Goal: Find contact information: Find contact information

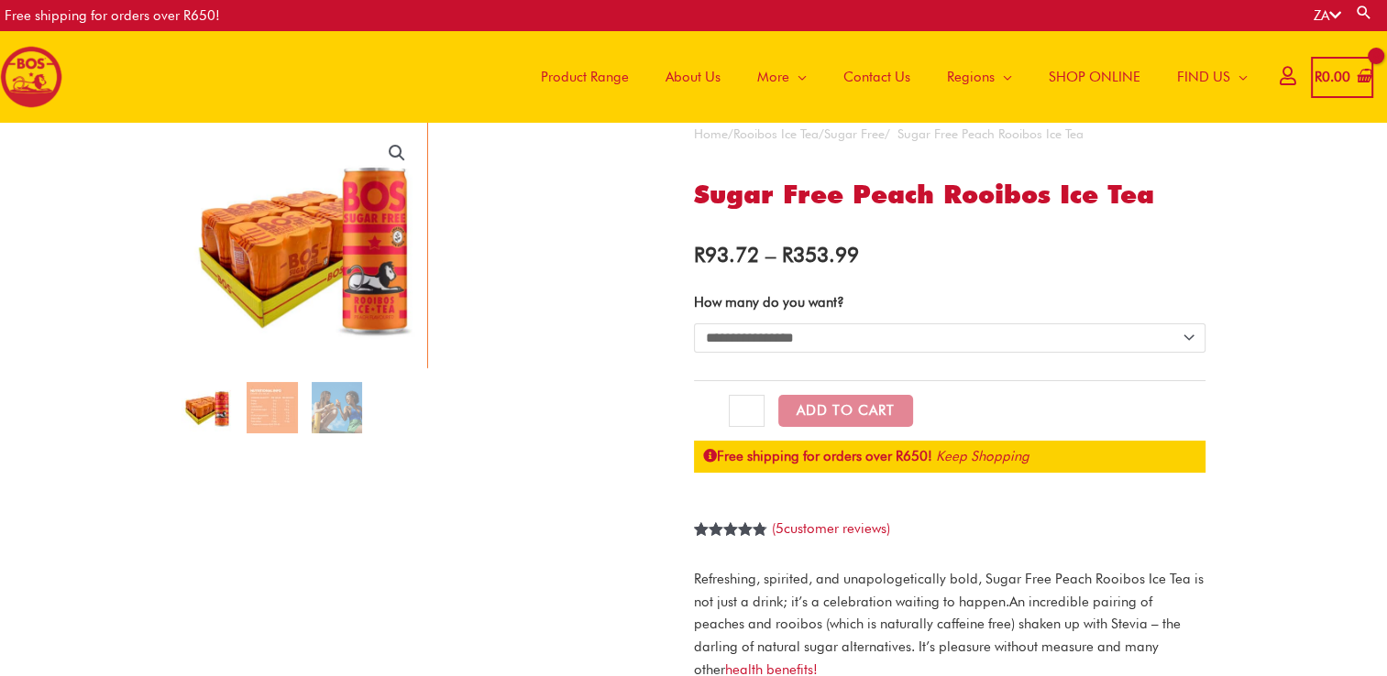
click at [848, 78] on span "Contact Us" at bounding box center [876, 76] width 67 height 55
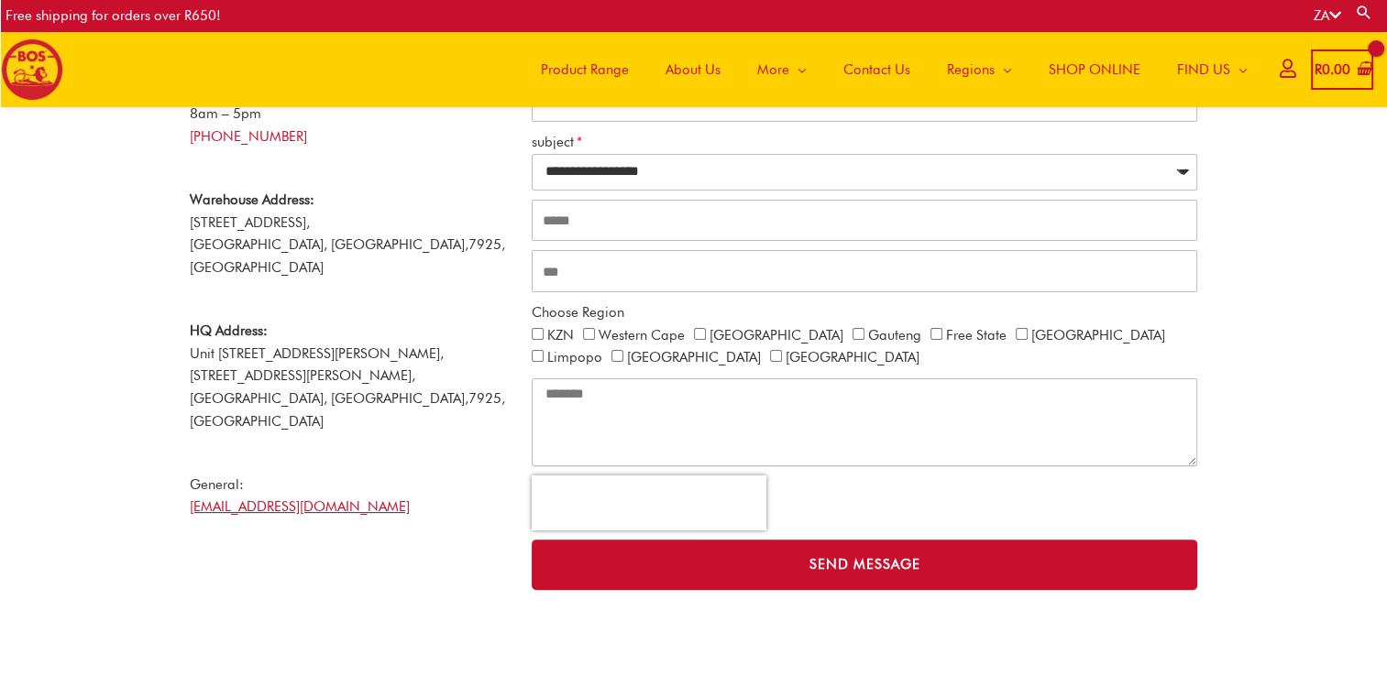
scroll to position [402, 0]
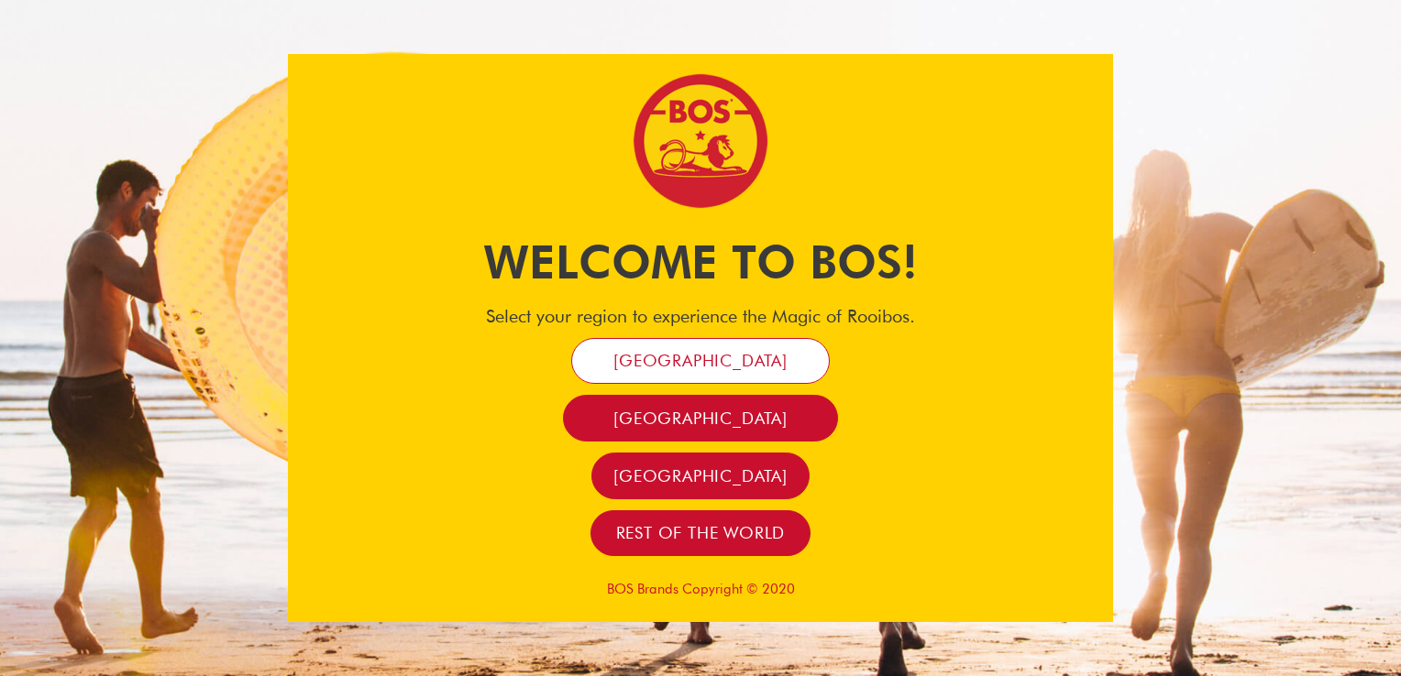
click at [728, 364] on span "[GEOGRAPHIC_DATA]" at bounding box center [700, 360] width 174 height 21
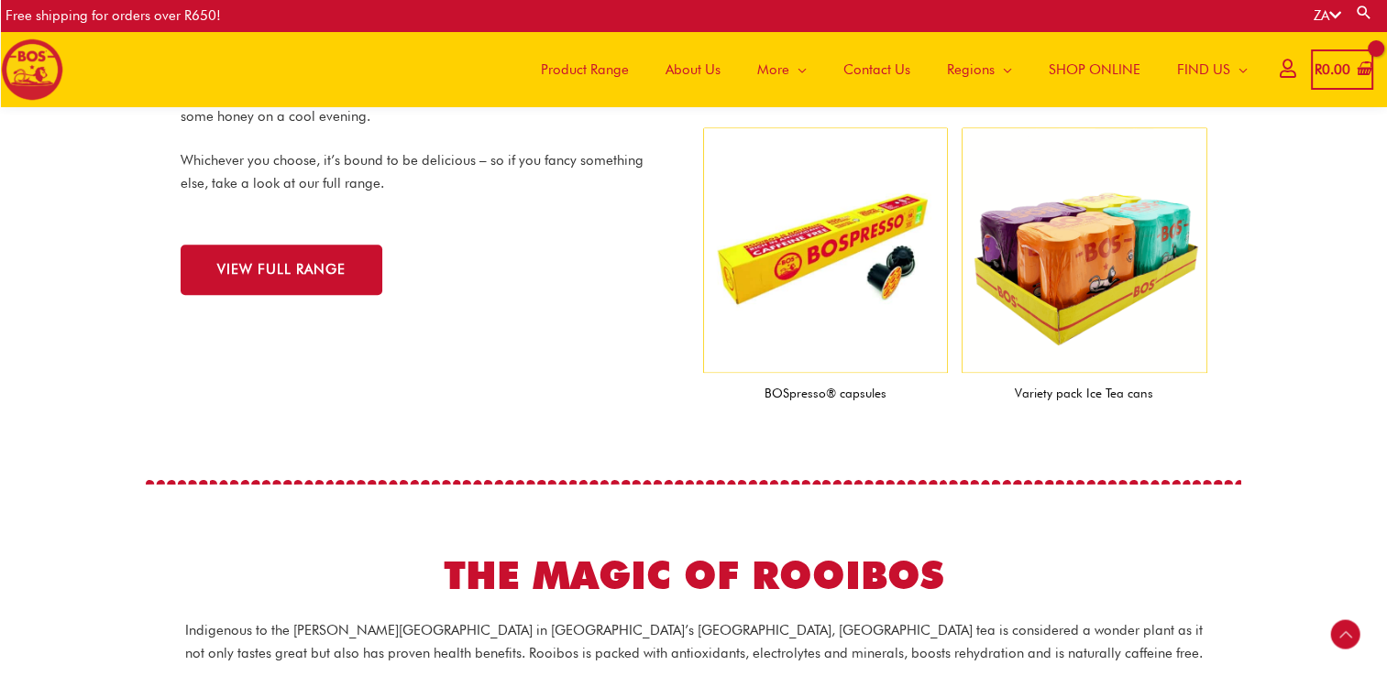
scroll to position [2035, 0]
click at [1088, 250] on img at bounding box center [1085, 250] width 246 height 246
click at [1082, 293] on img at bounding box center [1085, 250] width 246 height 246
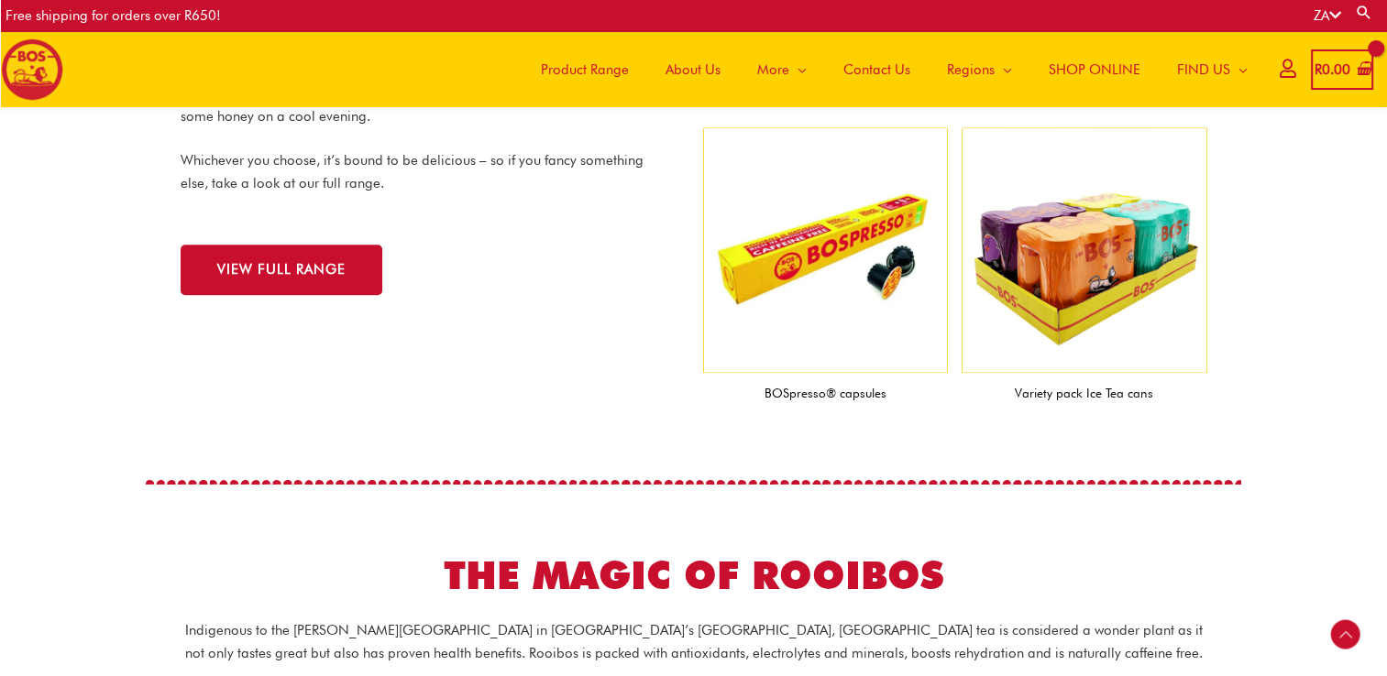
click at [1082, 293] on img at bounding box center [1085, 250] width 246 height 246
click at [1101, 215] on img at bounding box center [1085, 250] width 246 height 246
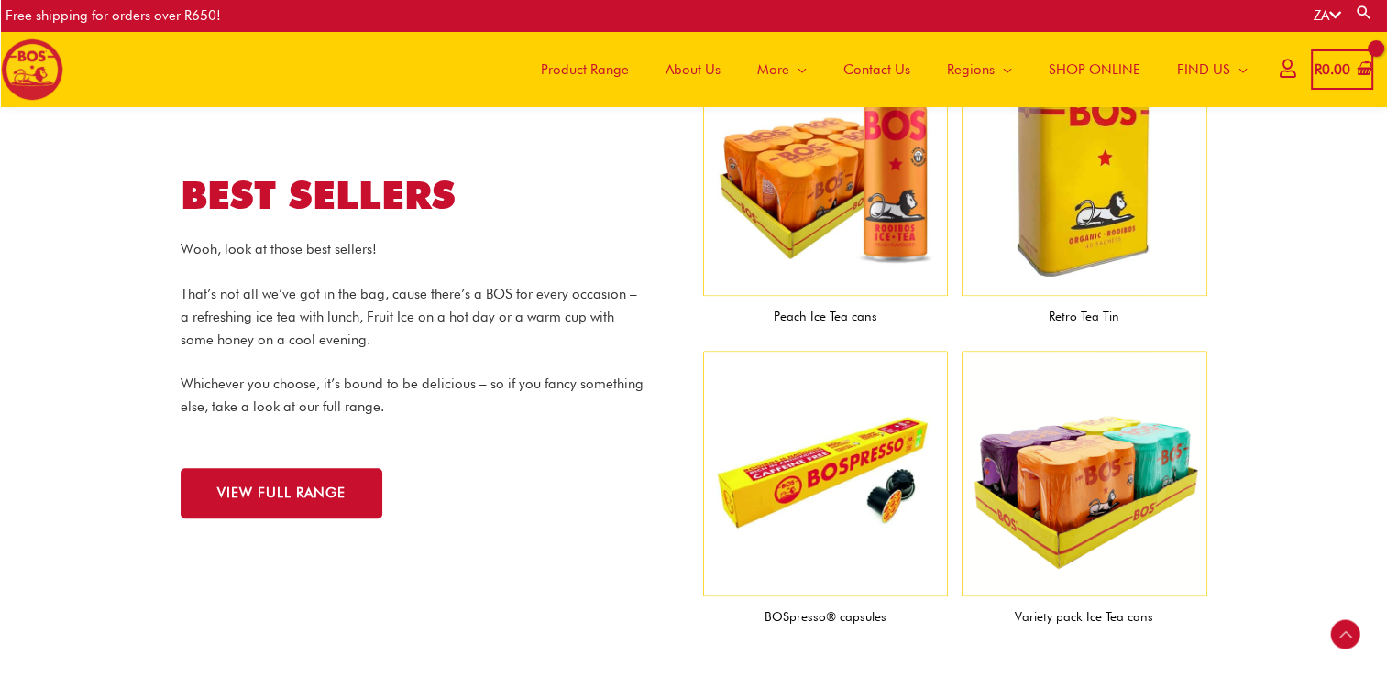
click at [1177, 463] on img at bounding box center [1085, 474] width 246 height 246
click at [254, 500] on span "VIEW FULL RANGE" at bounding box center [281, 494] width 128 height 14
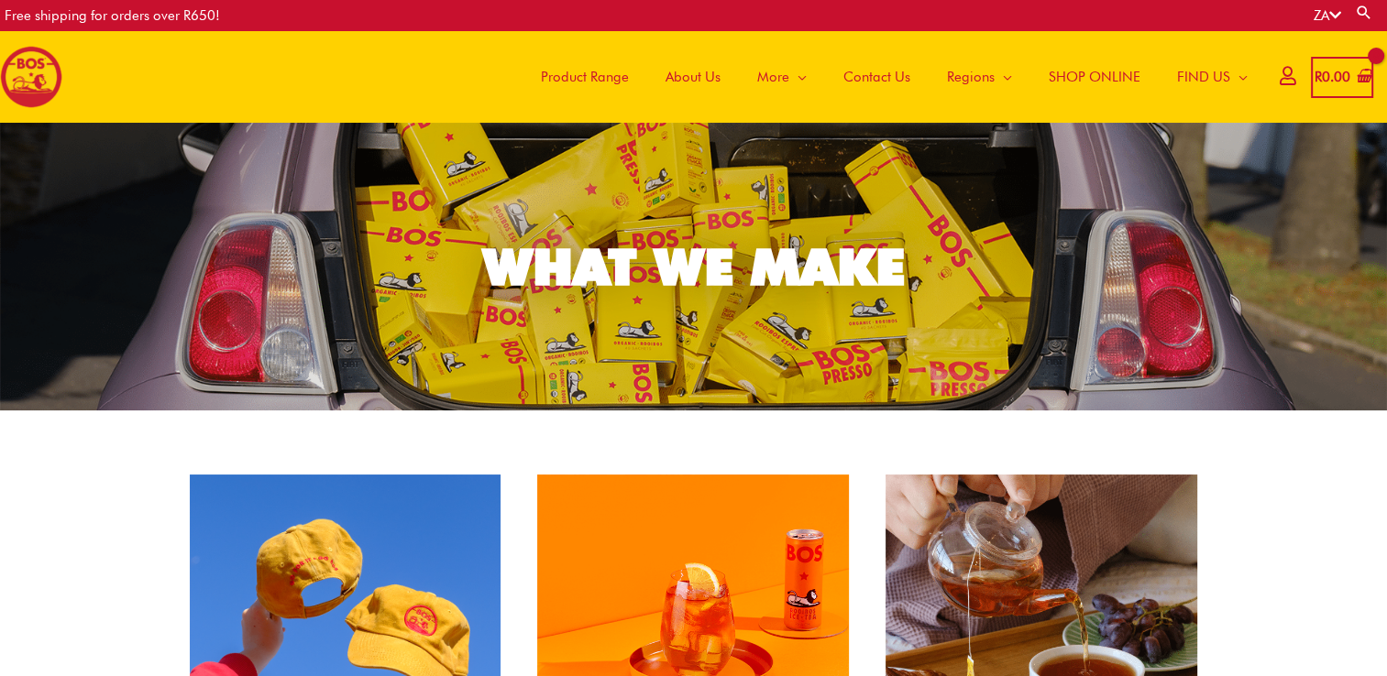
click at [858, 76] on span "Contact Us" at bounding box center [876, 76] width 67 height 55
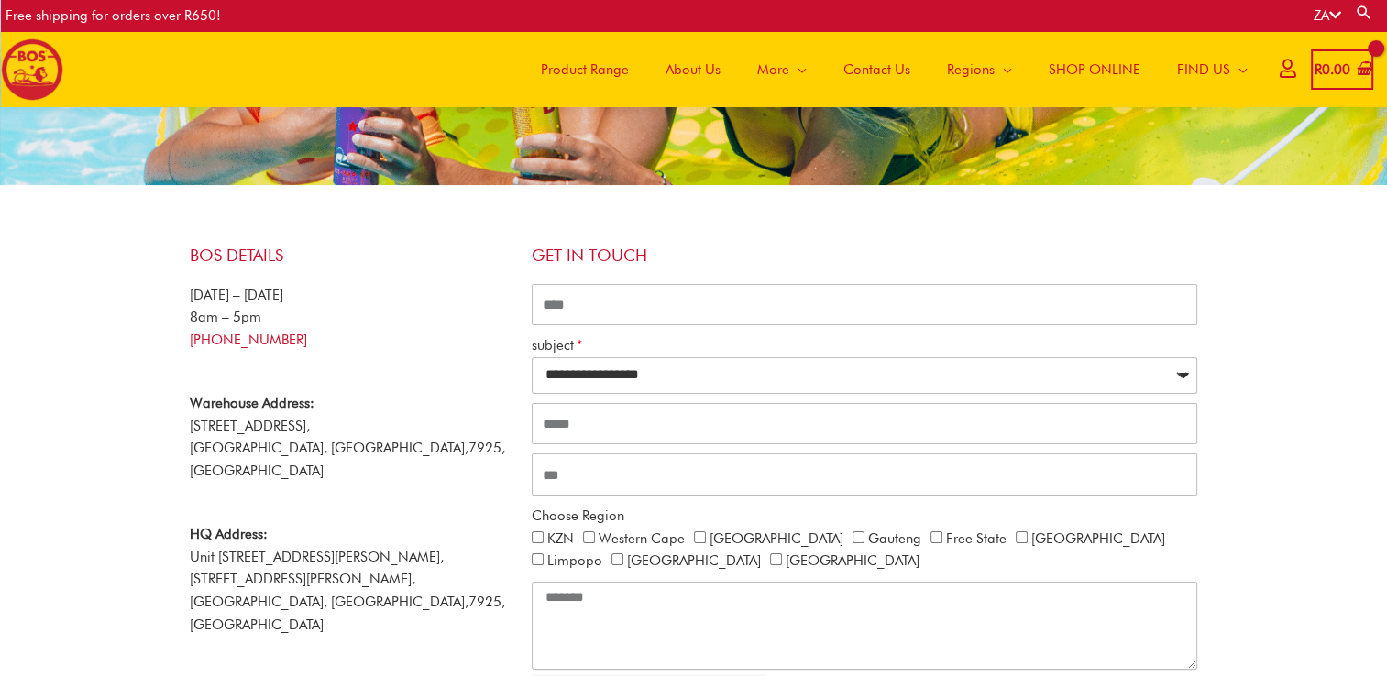
scroll to position [198, 0]
